Goal: Transaction & Acquisition: Download file/media

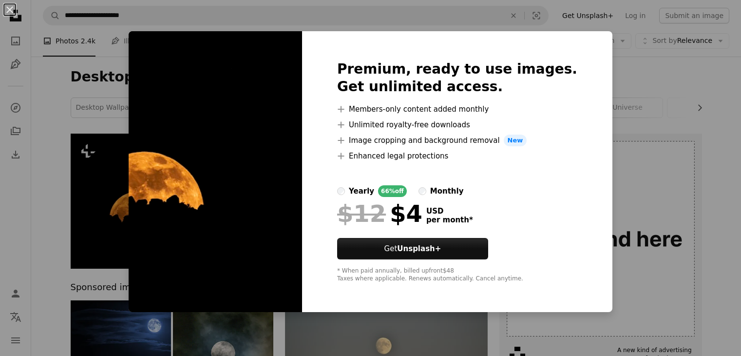
scroll to position [25, 0]
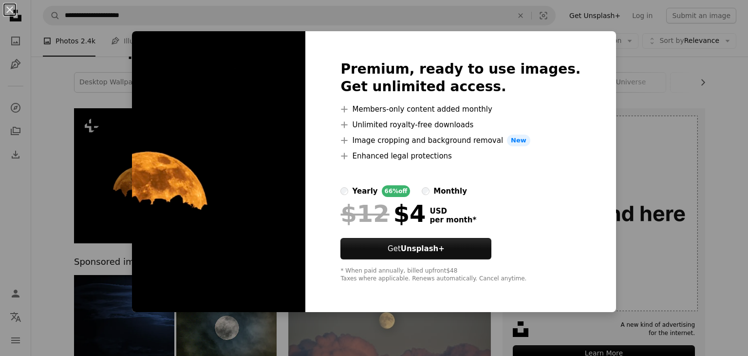
click at [631, 176] on div "An X shape Premium, ready to use images. Get unlimited access. A plus sign Memb…" at bounding box center [374, 178] width 748 height 356
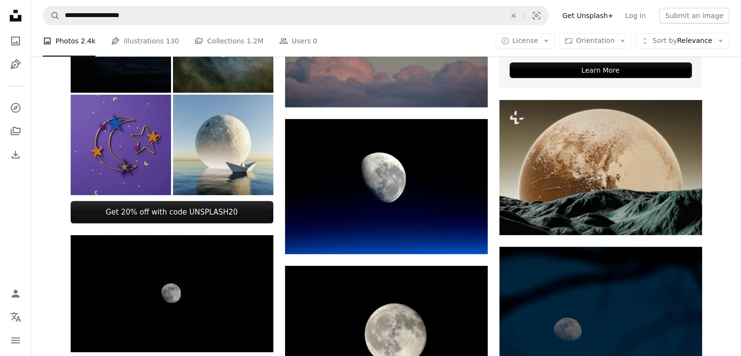
scroll to position [413, 0]
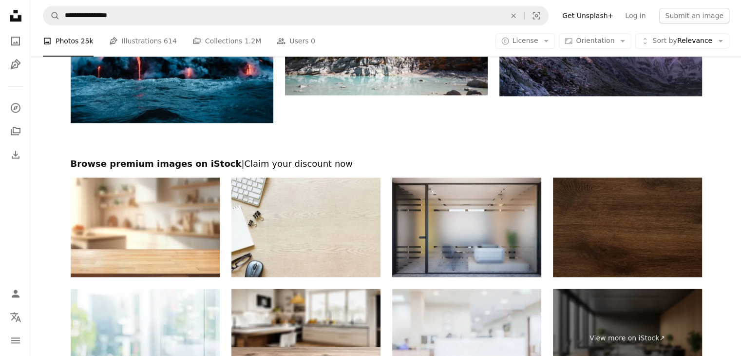
scroll to position [1159, 0]
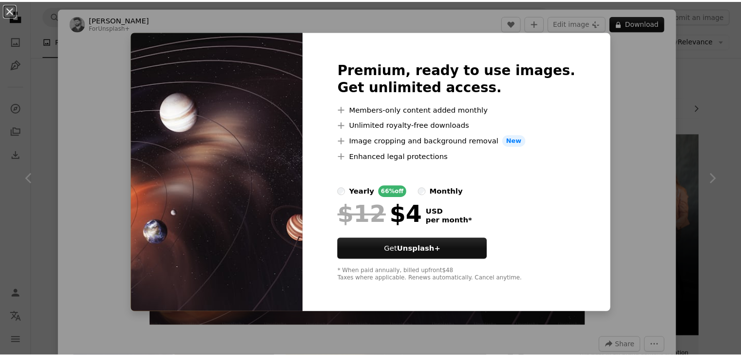
scroll to position [323, 0]
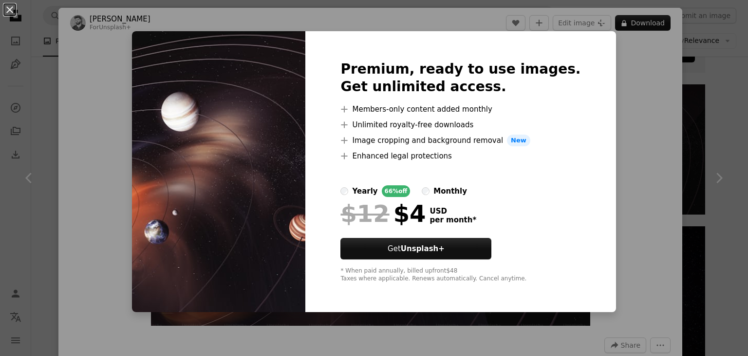
click at [629, 76] on div "An X shape Premium, ready to use images. Get unlimited access. A plus sign Memb…" at bounding box center [374, 178] width 748 height 356
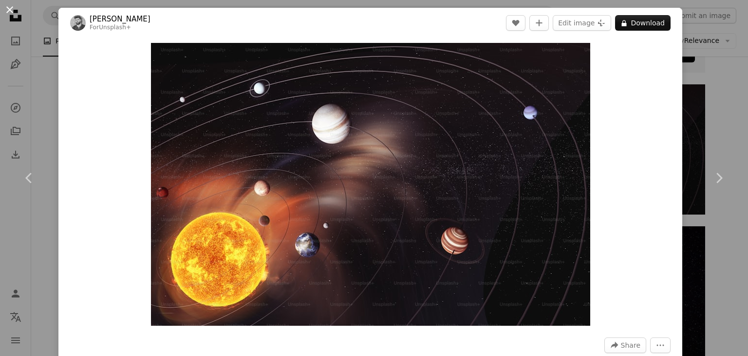
click at [10, 8] on button "An X shape" at bounding box center [10, 10] width 12 height 12
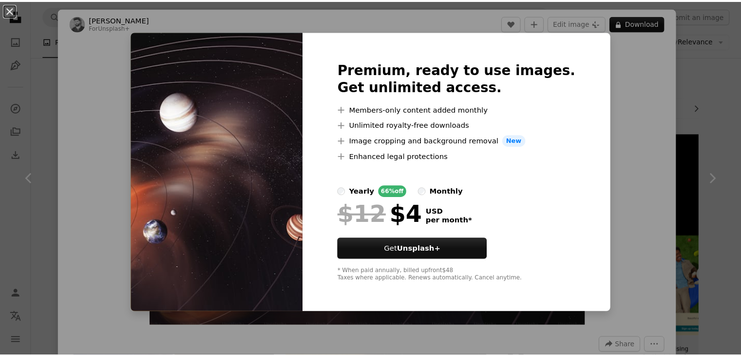
scroll to position [386, 0]
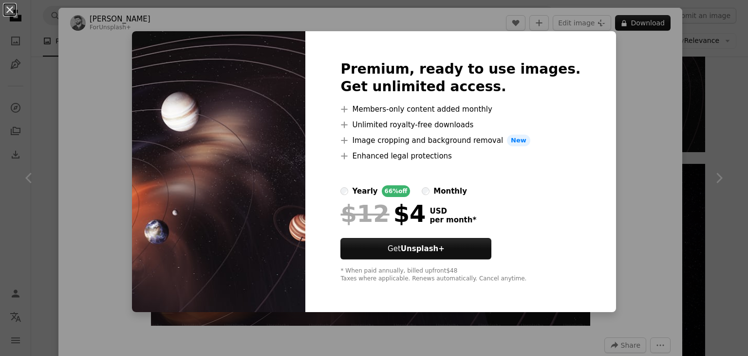
click at [155, 82] on img at bounding box center [218, 171] width 173 height 281
click at [618, 13] on div "An X shape Premium, ready to use images. Get unlimited access. A plus sign Memb…" at bounding box center [374, 178] width 748 height 356
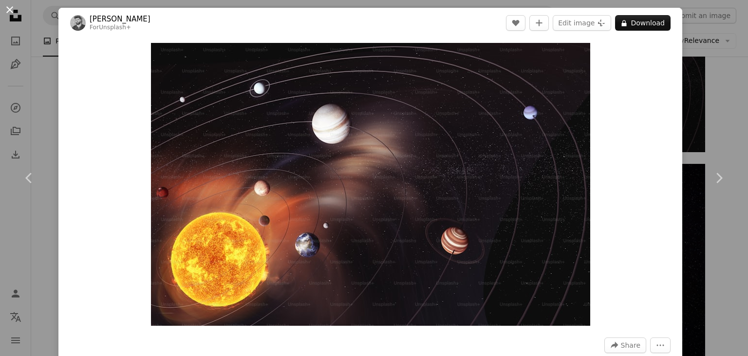
click at [8, 10] on button "An X shape" at bounding box center [10, 10] width 12 height 12
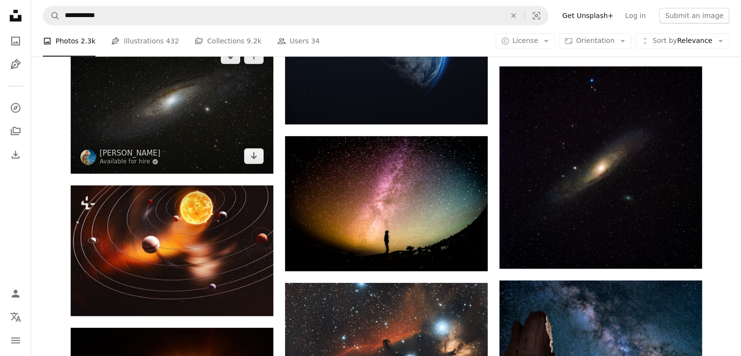
scroll to position [490, 0]
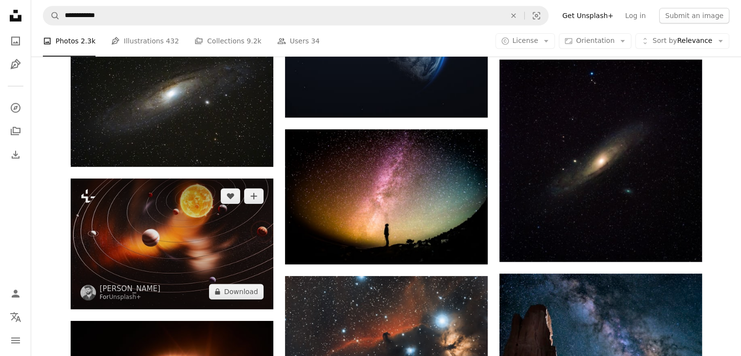
click at [187, 244] on img at bounding box center [172, 243] width 203 height 131
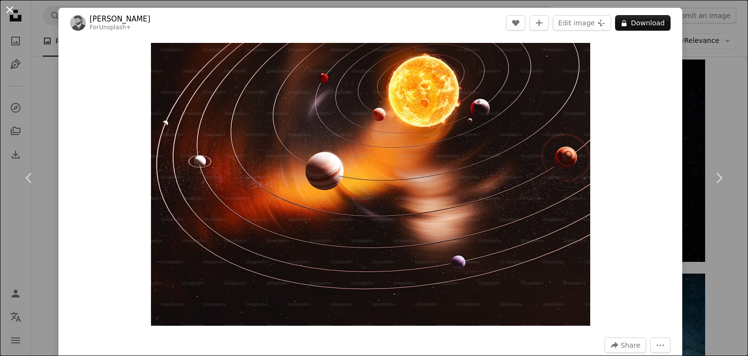
click at [8, 9] on button "An X shape" at bounding box center [10, 10] width 12 height 12
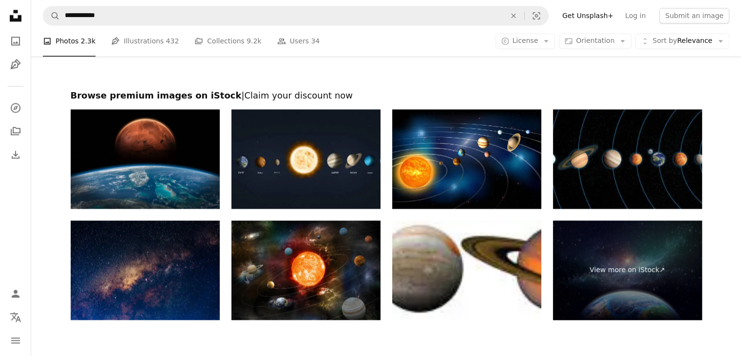
scroll to position [1398, 0]
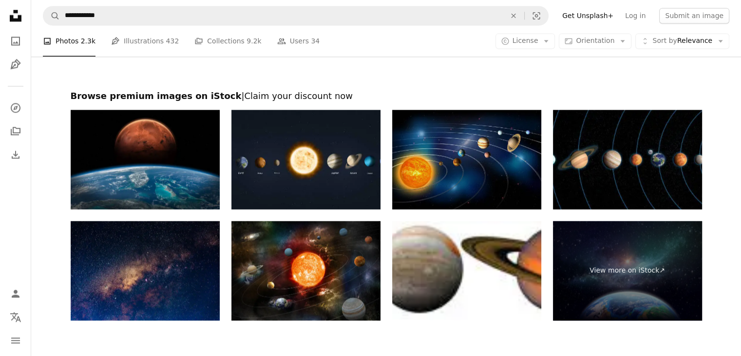
click at [445, 171] on img at bounding box center [466, 159] width 149 height 99
